Goal: Find contact information: Find contact information

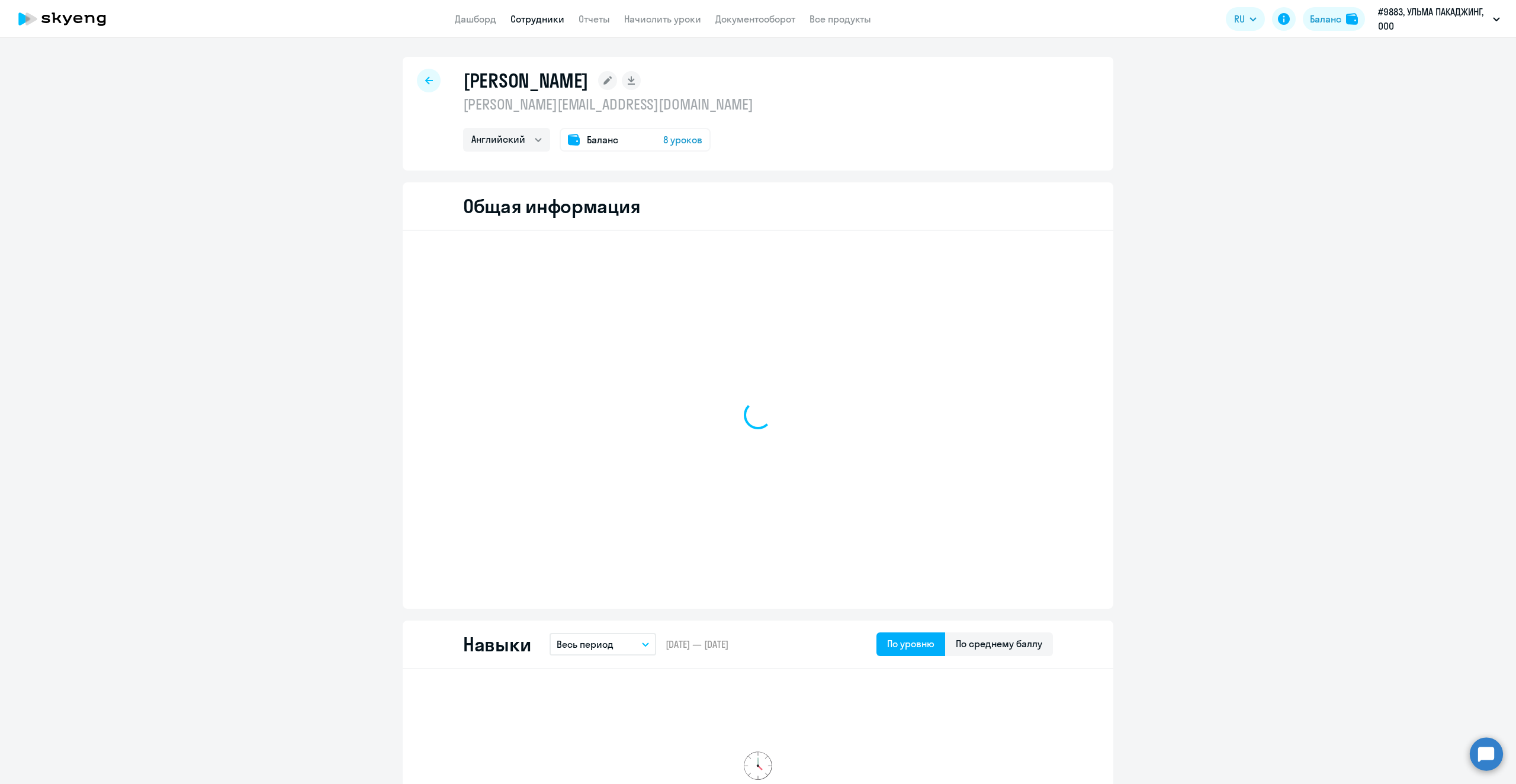
select select "english"
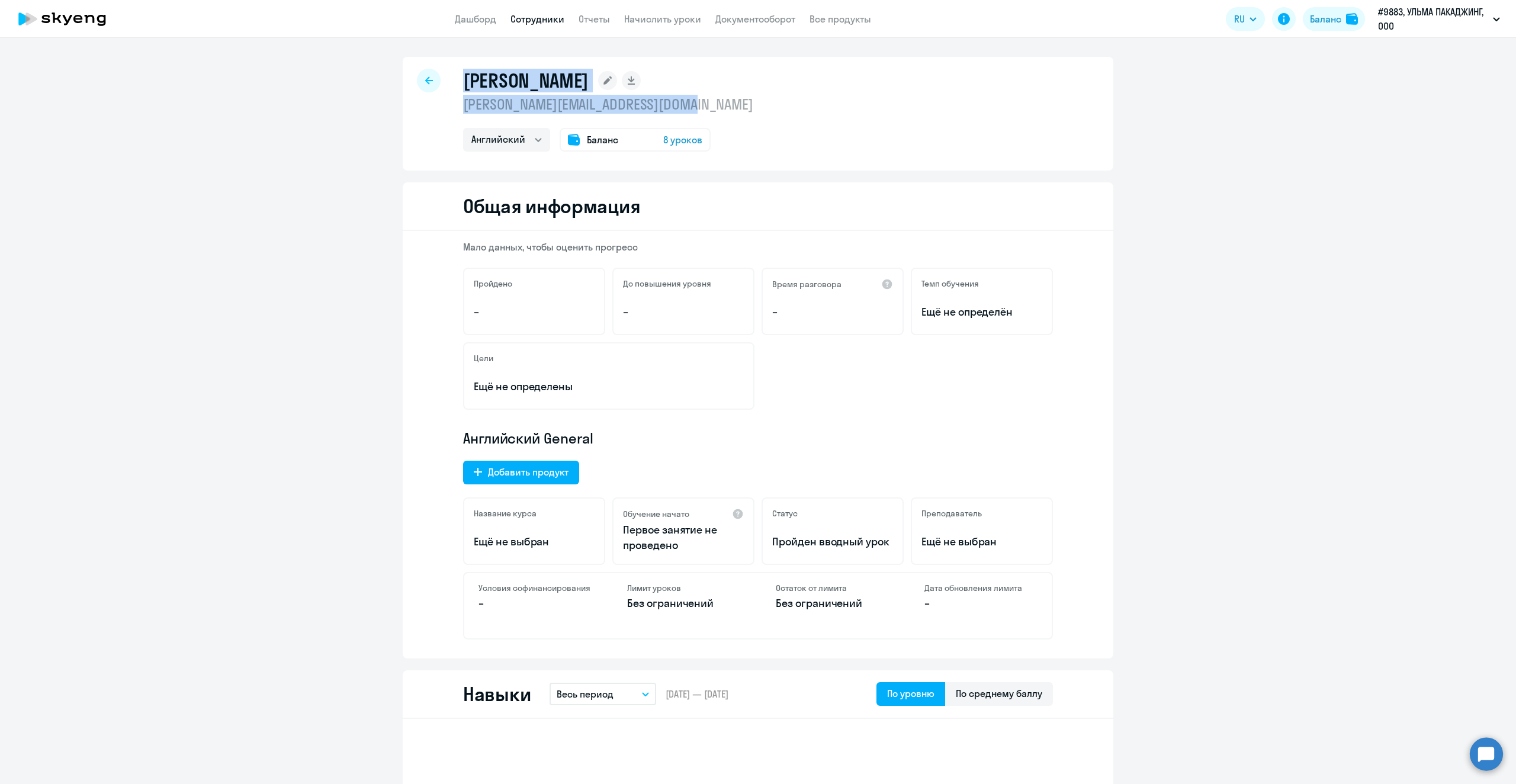
drag, startPoint x: 746, startPoint y: 106, endPoint x: 537, endPoint y: 72, distance: 211.7
click at [449, 78] on div "[PERSON_NAME] [PERSON_NAME][EMAIL_ADDRESS][DOMAIN_NAME] Английский Баланс 8 уро…" at bounding box center [758, 113] width 711 height 114
copy div "[PERSON_NAME] [PERSON_NAME][EMAIL_ADDRESS][DOMAIN_NAME]"
drag, startPoint x: 609, startPoint y: 316, endPoint x: 602, endPoint y: 303, distance: 14.8
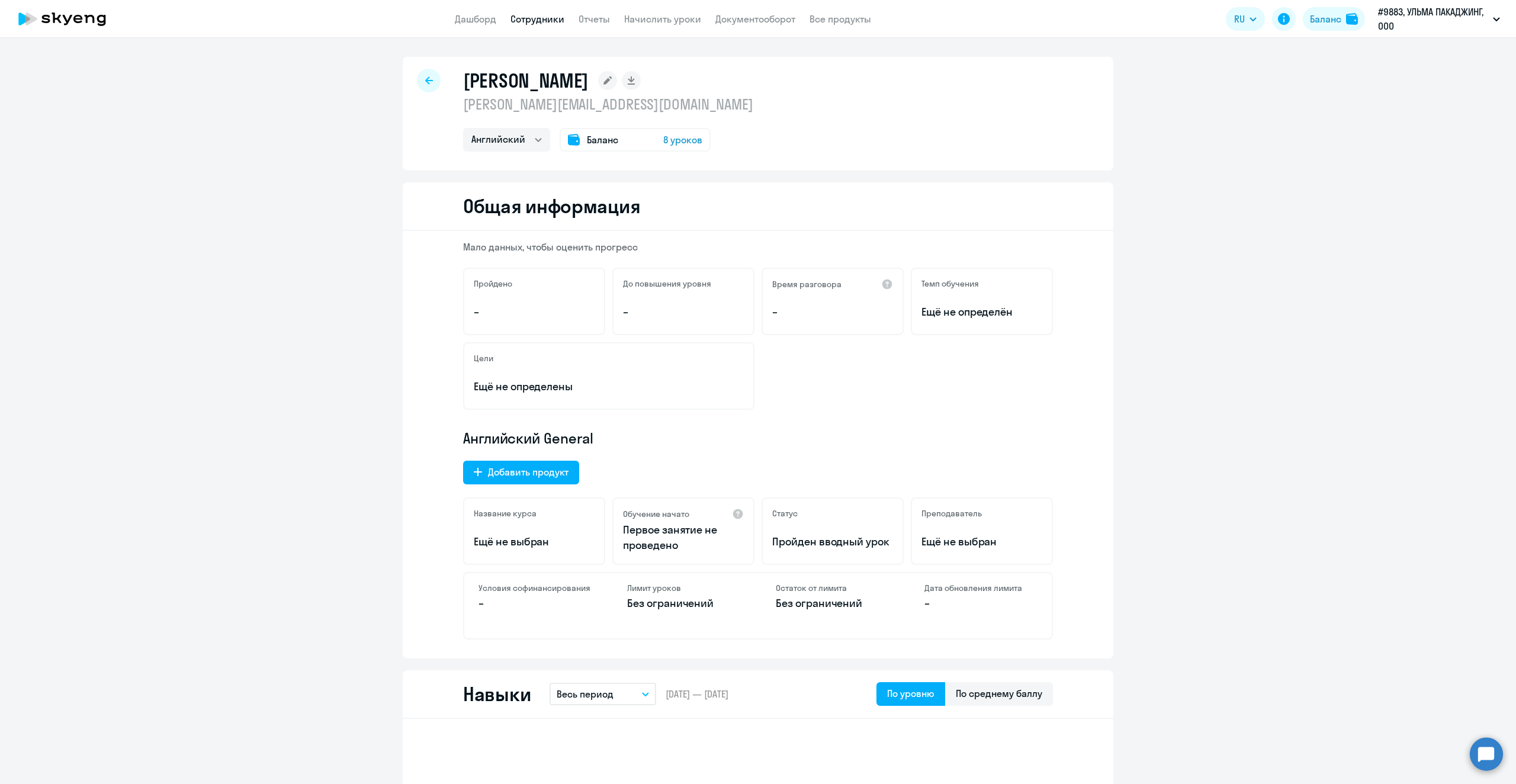
click at [607, 317] on div "Пройдено – До повышения уровня – Время разговора – Темп обучения Ещё не определ…" at bounding box center [758, 301] width 590 height 68
click at [0, 19] on app-header "Дашборд Сотрудники Отчеты Начислить уроки Документооборот Все продукты Дашборд …" at bounding box center [758, 19] width 1516 height 38
